Goal: Use online tool/utility: Utilize a website feature to perform a specific function

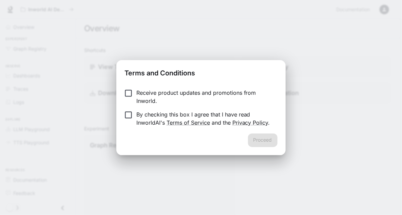
click at [161, 92] on p "Receive product updates and promotions from Inworld." at bounding box center [205, 97] width 136 height 16
click at [165, 109] on form "Receive product updates and promotions from Inworld. By checking this box I agr…" at bounding box center [201, 108] width 153 height 38
click at [163, 114] on p "By checking this box I agree that I have read InworldAI's Terms of Service and …" at bounding box center [205, 118] width 136 height 16
click at [244, 132] on div "Receive product updates and promotions from Inworld. By checking this box I agr…" at bounding box center [200, 108] width 169 height 50
click at [250, 134] on button "Proceed" at bounding box center [263, 140] width 30 height 14
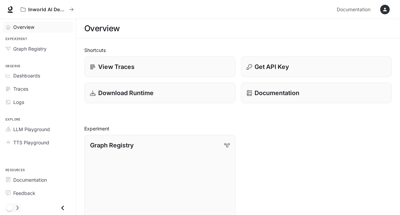
click at [30, 31] on link "Overview" at bounding box center [38, 27] width 70 height 12
click at [30, 28] on span "Overview" at bounding box center [24, 26] width 22 height 7
click at [35, 126] on span "LLM Playground" at bounding box center [31, 129] width 37 height 7
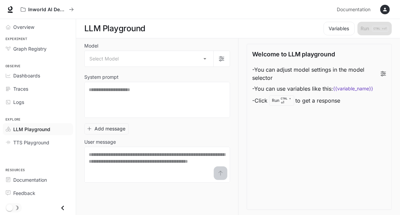
click at [26, 151] on div "Overview Experiment Graph Registry Observe Dashboards Traces Logs Explore LLM P…" at bounding box center [38, 117] width 76 height 196
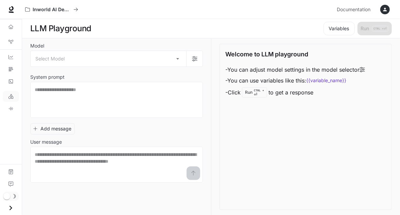
click at [26, 151] on div "Model Select Model ​ System prompt * ​ Add message User message * ​ Welcome to …" at bounding box center [211, 126] width 378 height 177
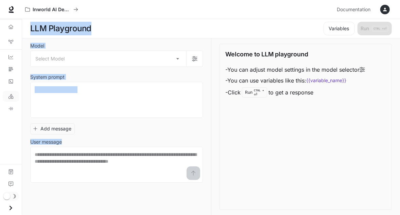
click at [22, 149] on div "Skip to main content Inworld AI Demos Documentation Documentation Portal Overvi…" at bounding box center [200, 107] width 400 height 215
click at [26, 148] on div "Model Select Model ​ System prompt * ​ Add message User message * ​ Welcome to …" at bounding box center [211, 126] width 378 height 177
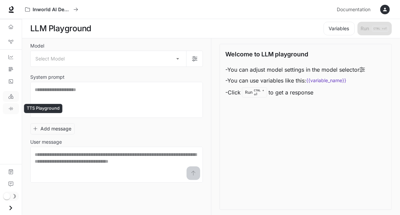
click at [7, 106] on link "TTS Playground" at bounding box center [11, 108] width 16 height 11
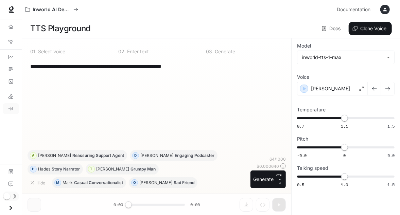
click at [131, 97] on div "**********" at bounding box center [157, 104] width 258 height 92
click at [209, 68] on textarea "**********" at bounding box center [156, 66] width 253 height 8
click at [10, 25] on icon "Overview" at bounding box center [10, 26] width 5 height 5
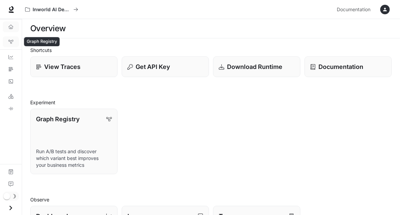
click at [10, 42] on icon "Graph Registry" at bounding box center [10, 41] width 5 height 5
